Goal: Task Accomplishment & Management: Manage account settings

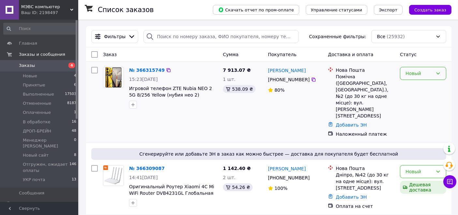
click at [419, 75] on div "Новый" at bounding box center [419, 73] width 27 height 7
click at [419, 88] on li "Принят" at bounding box center [423, 88] width 46 height 12
click at [135, 107] on icon "button" at bounding box center [132, 104] width 5 height 5
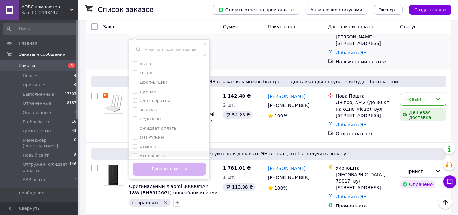
scroll to position [21, 0]
click at [154, 134] on label "отправлять" at bounding box center [153, 134] width 26 height 5
checkbox input "true"
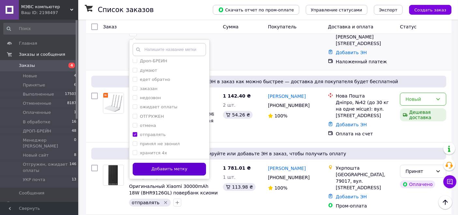
click at [161, 169] on button "Добавить метку" at bounding box center [169, 169] width 73 height 13
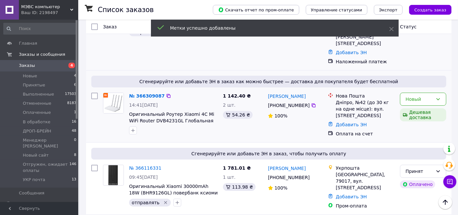
scroll to position [0, 0]
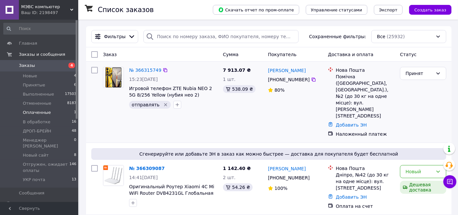
click at [43, 113] on span "Оплаченные" at bounding box center [37, 113] width 28 height 6
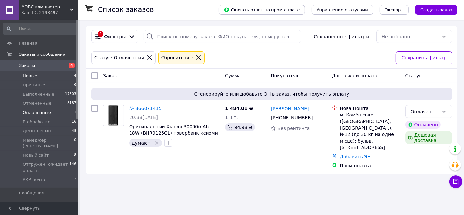
click at [49, 77] on li "Новые 4" at bounding box center [40, 75] width 80 height 9
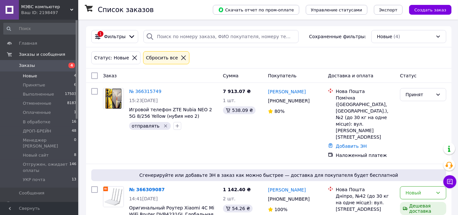
scroll to position [124, 0]
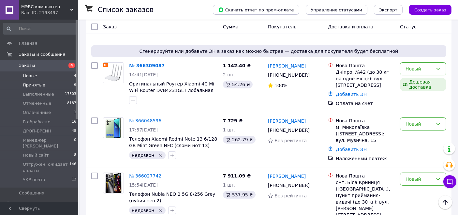
click at [37, 83] on span "Принятые" at bounding box center [34, 85] width 22 height 6
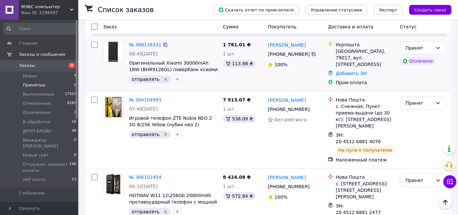
scroll to position [318, 0]
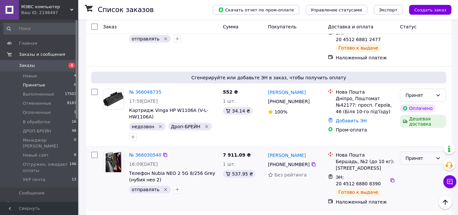
click at [417, 155] on div "Принят" at bounding box center [419, 158] width 27 height 7
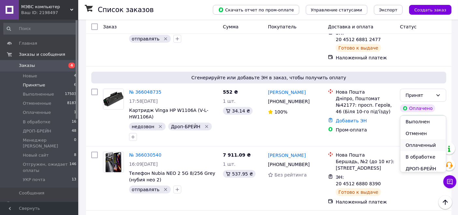
scroll to position [69, 0]
click at [418, 147] on li "Отгружен, ожидает оплаты" at bounding box center [423, 154] width 46 height 25
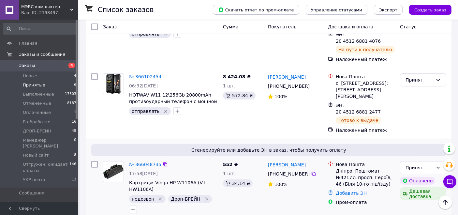
scroll to position [209, 0]
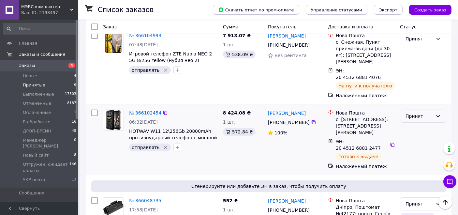
click at [417, 112] on div "Принят" at bounding box center [419, 115] width 27 height 7
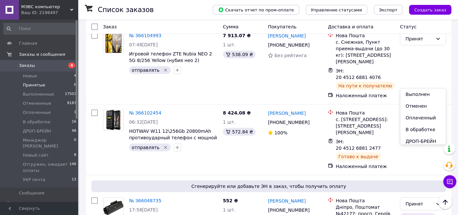
scroll to position [69, 0]
click at [413, 121] on li "Отгружен, ожидает оплаты" at bounding box center [423, 127] width 46 height 25
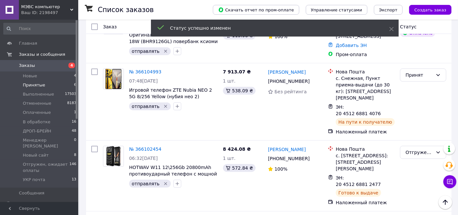
scroll to position [137, 0]
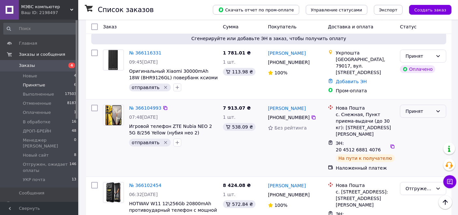
click at [414, 108] on div "Принят" at bounding box center [419, 111] width 27 height 7
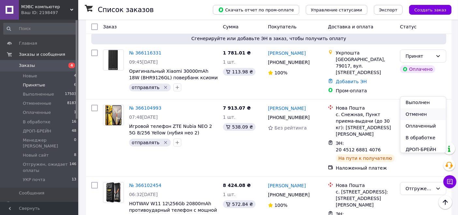
scroll to position [69, 0]
click at [414, 130] on li "Отгружен, ожидает оплаты" at bounding box center [423, 135] width 46 height 25
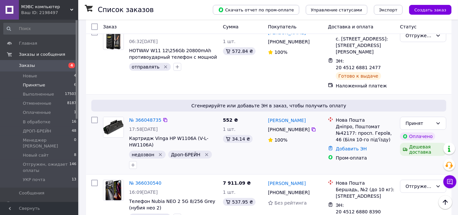
scroll to position [318, 0]
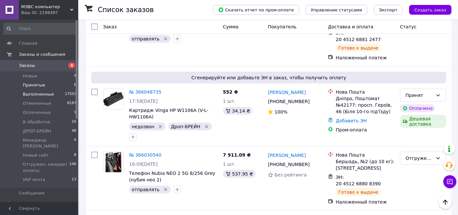
click at [32, 95] on span "Выполненные" at bounding box center [38, 94] width 31 height 6
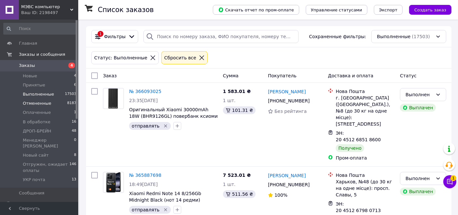
click at [46, 103] on span "Отмененные" at bounding box center [37, 103] width 28 height 6
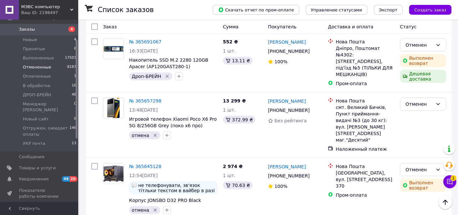
scroll to position [398, 0]
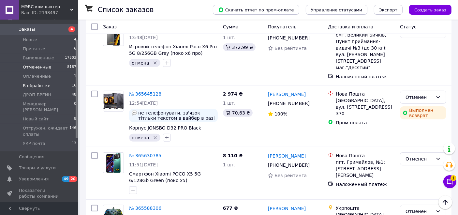
click at [36, 85] on span "В обработке" at bounding box center [37, 86] width 28 height 6
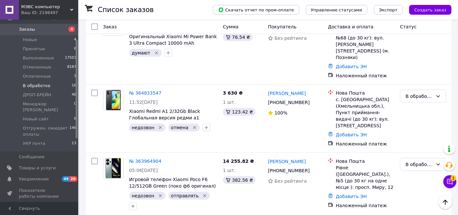
scroll to position [253, 0]
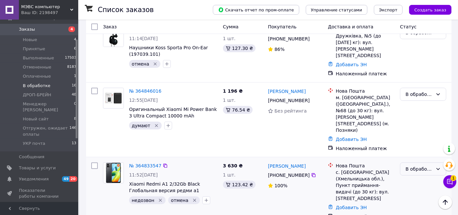
click at [421, 165] on div "В обработке" at bounding box center [419, 168] width 27 height 7
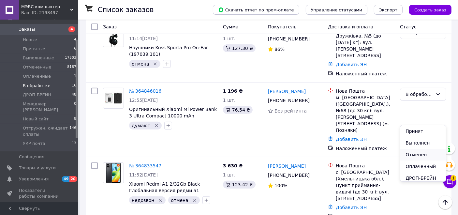
click at [419, 155] on li "Отменен" at bounding box center [423, 155] width 46 height 12
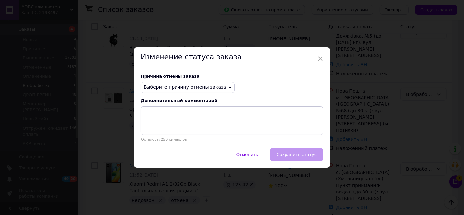
click at [205, 87] on span "Выберите причину отмены заказа" at bounding box center [184, 86] width 82 height 5
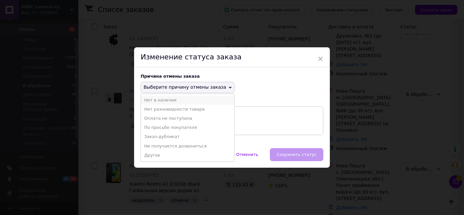
click at [176, 99] on li "Нет в наличии" at bounding box center [187, 100] width 93 height 9
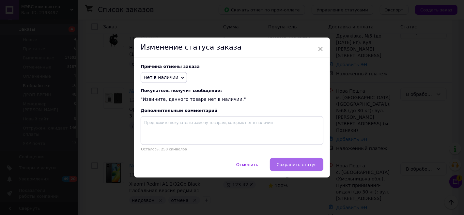
click at [298, 162] on button "Сохранить статус" at bounding box center [296, 164] width 53 height 13
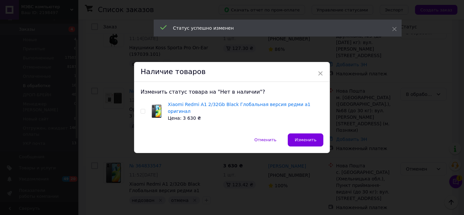
click at [141, 113] on input "checkbox" at bounding box center [143, 111] width 4 height 4
checkbox input "true"
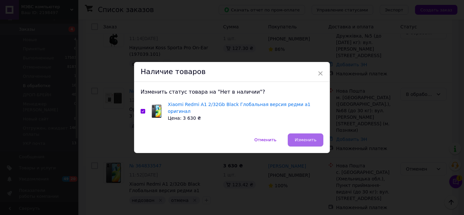
click at [299, 138] on span "Изменить" at bounding box center [305, 139] width 22 height 5
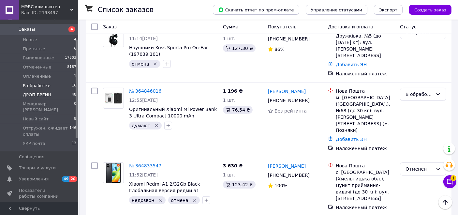
click at [33, 96] on span "ДРОП-БРЕЙН" at bounding box center [37, 95] width 28 height 6
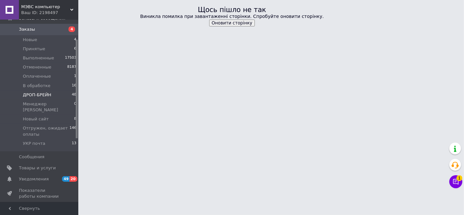
click at [228, 18] on p "Виникла помилка при завантаженні сторінки. Спробуйте оновити сторінку." at bounding box center [232, 16] width 451 height 7
click at [229, 25] on button "Оновити сторінку" at bounding box center [232, 23] width 46 height 7
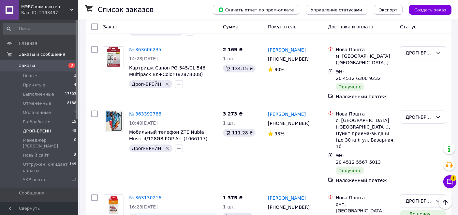
scroll to position [253, 0]
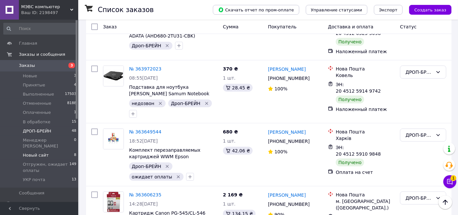
click at [39, 152] on span "Новый сайт" at bounding box center [36, 155] width 26 height 6
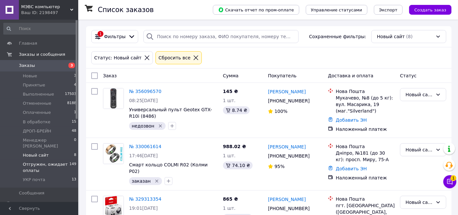
click at [37, 161] on span "Отгружен, ожидает оплаты" at bounding box center [46, 167] width 47 height 12
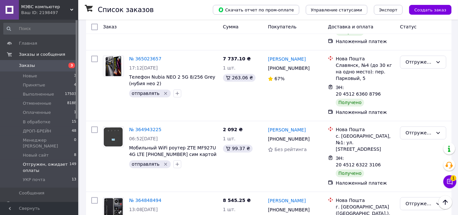
scroll to position [36, 0]
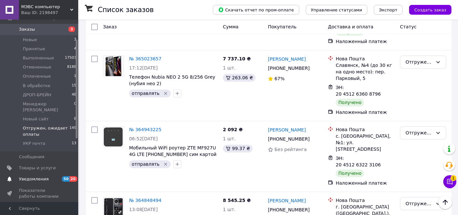
click at [33, 176] on span "Уведомления" at bounding box center [34, 179] width 30 height 6
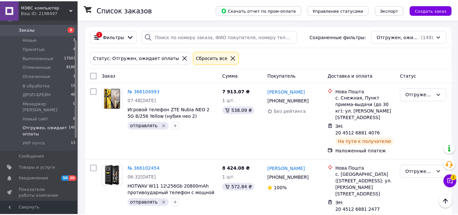
scroll to position [21, 0]
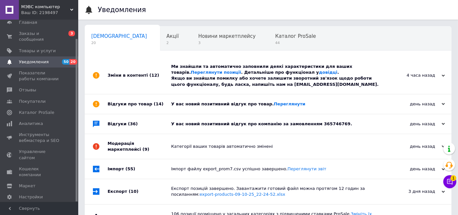
click at [308, 125] on div "У вас новий позитивний відгук про компанію за замовленням 365746769." at bounding box center [275, 124] width 209 height 6
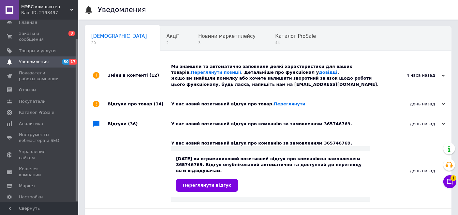
scroll to position [36, 0]
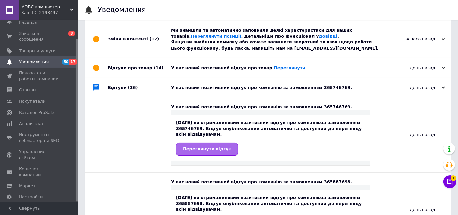
click at [209, 144] on link "Переглянути відгук" at bounding box center [207, 148] width 62 height 13
click at [45, 59] on span "Уведомления" at bounding box center [34, 62] width 30 height 6
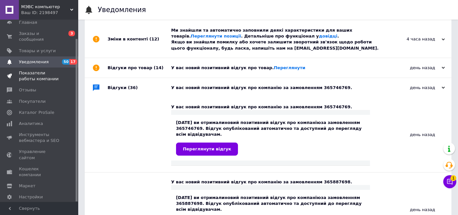
click at [29, 70] on span "Показатели работы компании" at bounding box center [39, 76] width 41 height 12
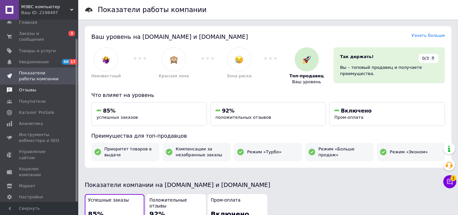
click at [25, 87] on span "Отзывы" at bounding box center [27, 90] width 17 height 6
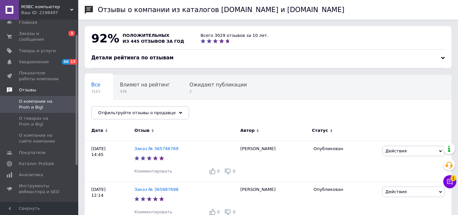
click at [28, 87] on span "Отзывы" at bounding box center [27, 90] width 17 height 6
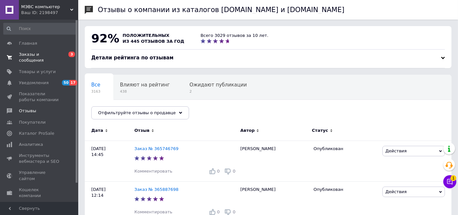
click at [35, 53] on span "Заказы и сообщения" at bounding box center [39, 58] width 41 height 12
